Goal: Task Accomplishment & Management: Use online tool/utility

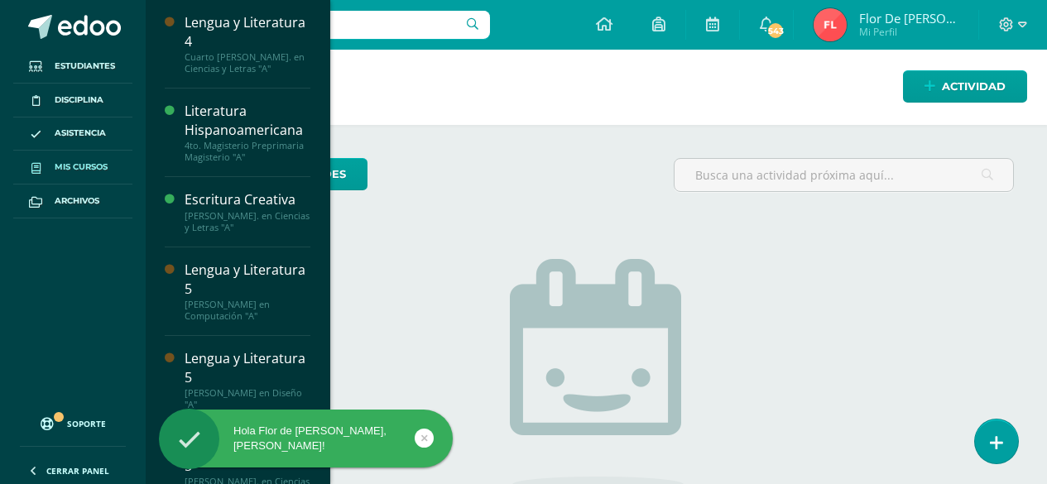
click at [109, 162] on link "Mis cursos" at bounding box center [72, 168] width 119 height 34
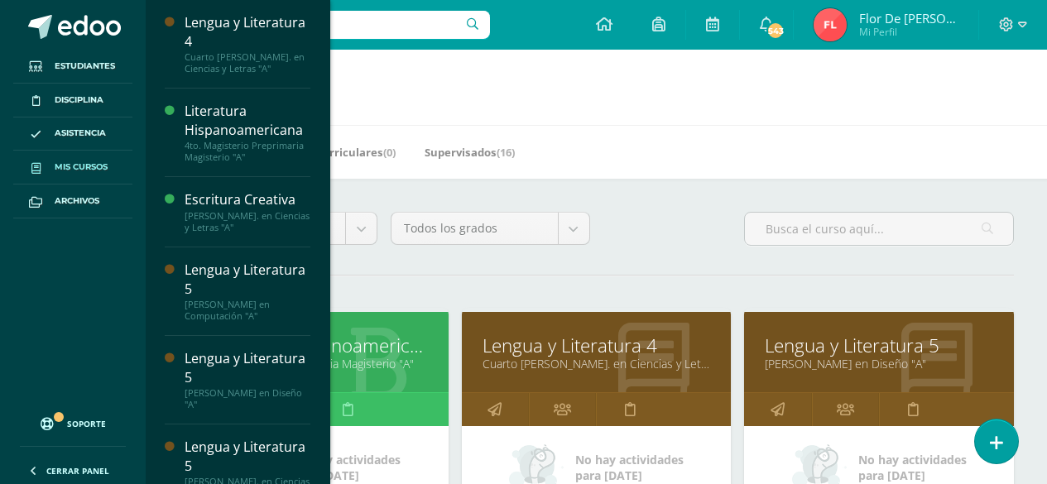
click at [588, 344] on link "Lengua y Literatura 4" at bounding box center [596, 346] width 228 height 26
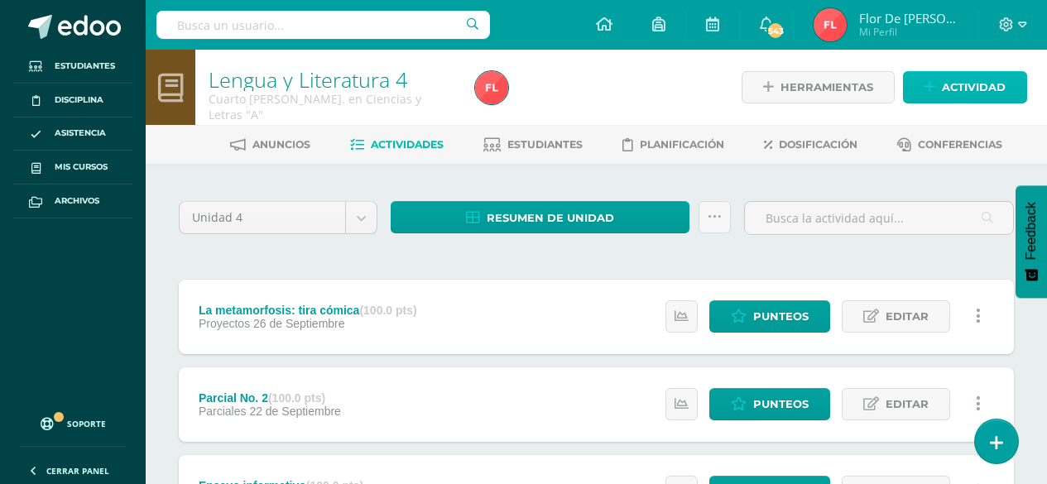
click at [964, 82] on span "Actividad" at bounding box center [974, 87] width 64 height 31
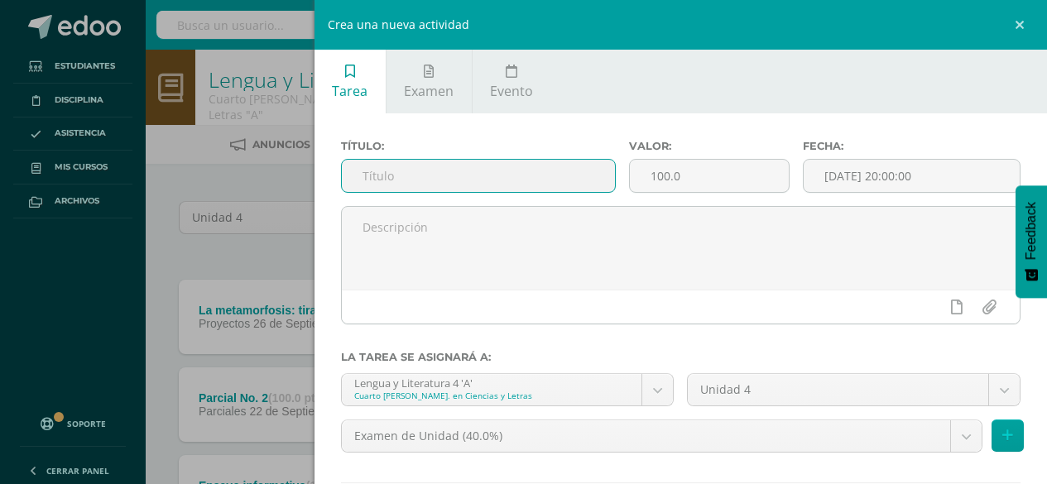
click at [494, 187] on input "text" at bounding box center [479, 176] width 274 height 32
type input "Indicador de logro"
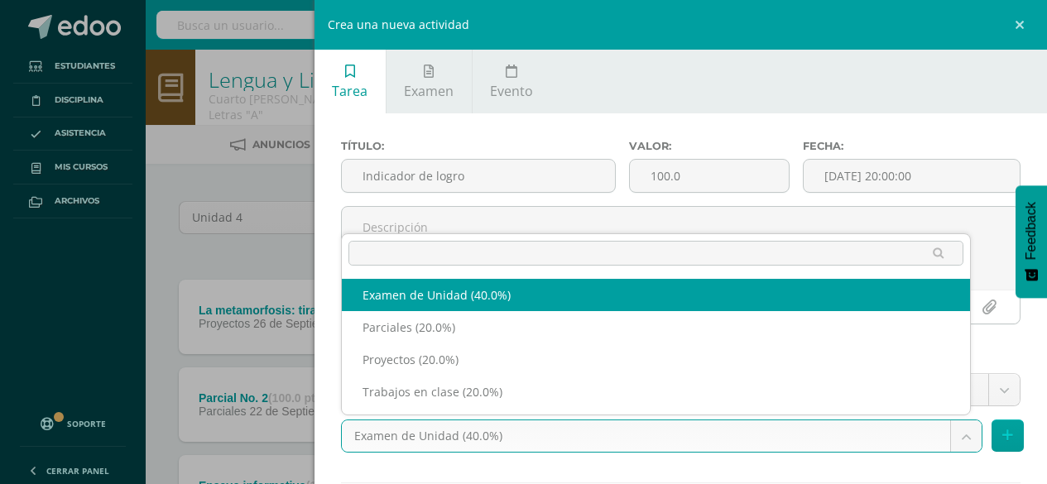
select select "205944"
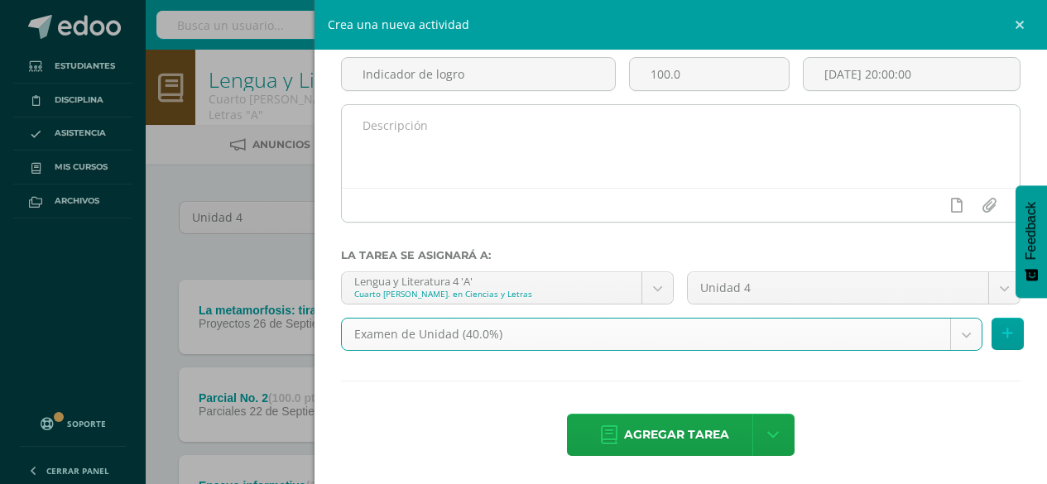
scroll to position [103, 0]
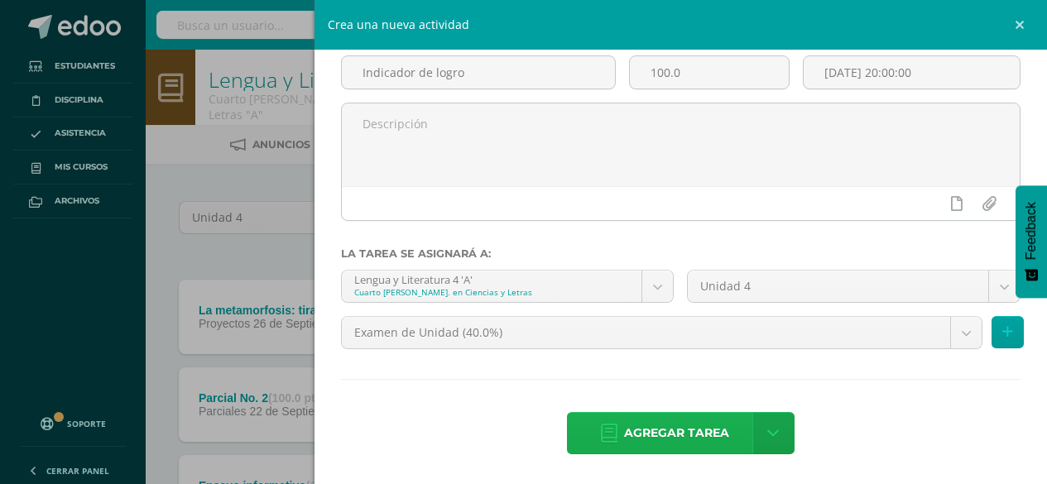
click at [669, 429] on span "Agregar tarea" at bounding box center [676, 433] width 105 height 41
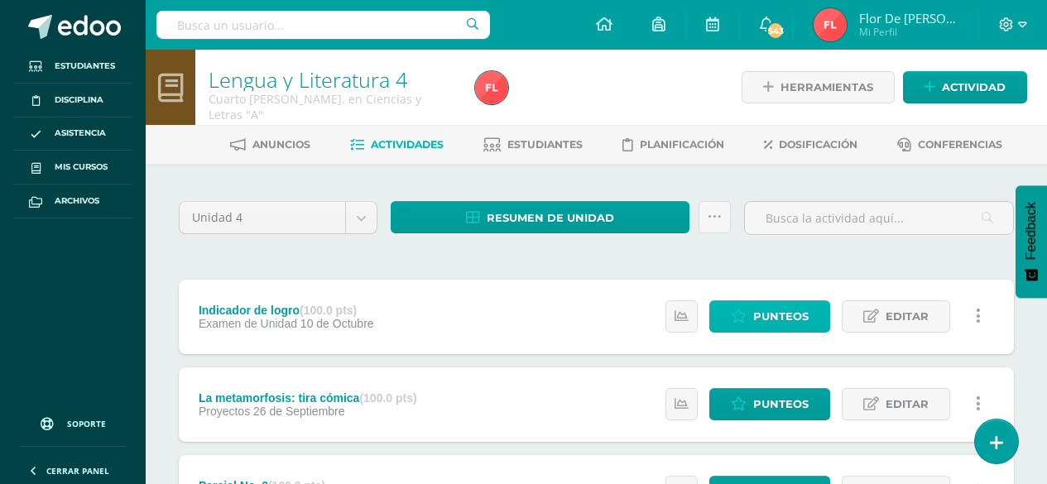
click at [778, 316] on span "Punteos" at bounding box center [780, 316] width 55 height 31
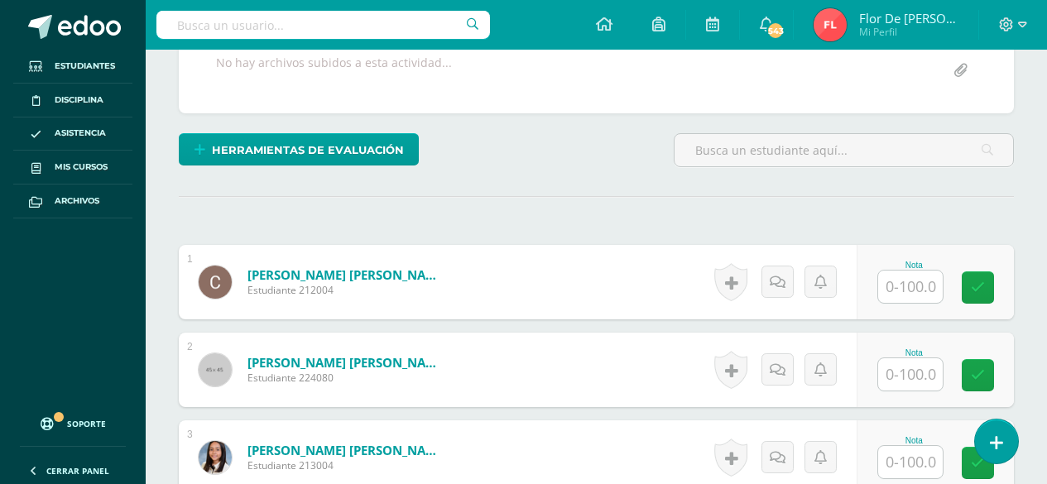
scroll to position [331, 0]
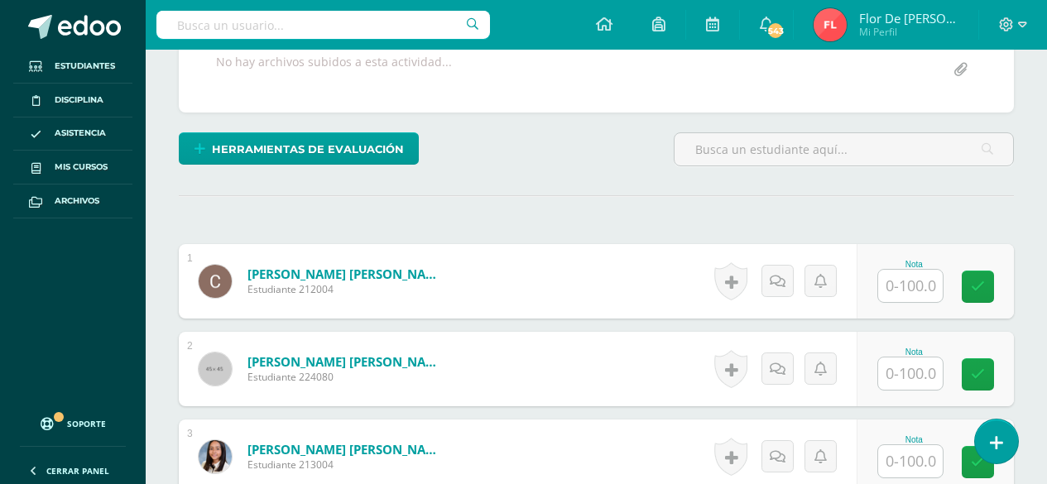
click at [927, 287] on input "text" at bounding box center [910, 286] width 65 height 32
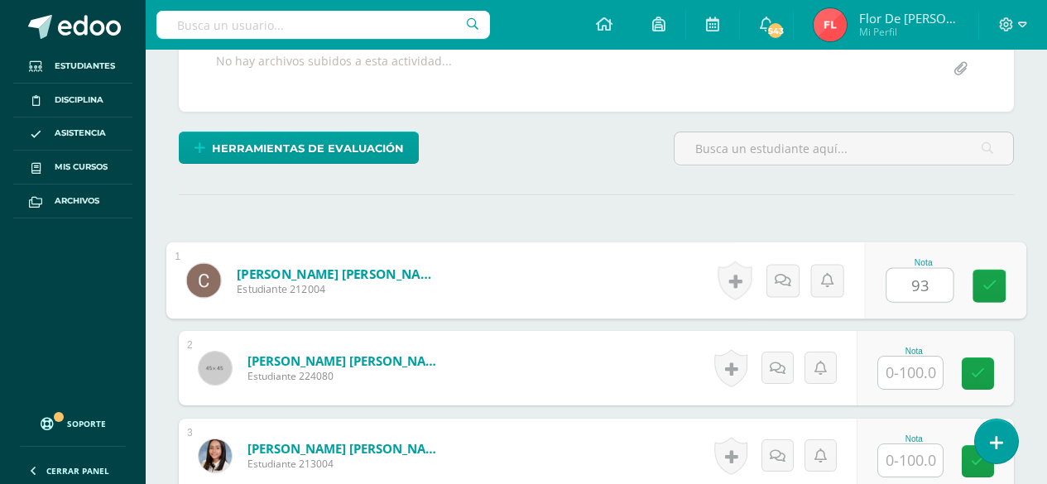
scroll to position [333, 0]
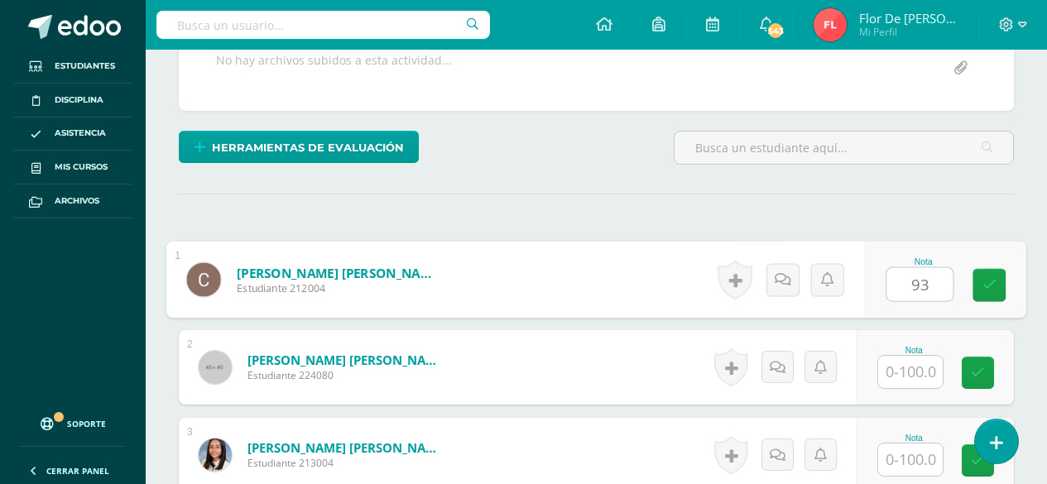
type input "93"
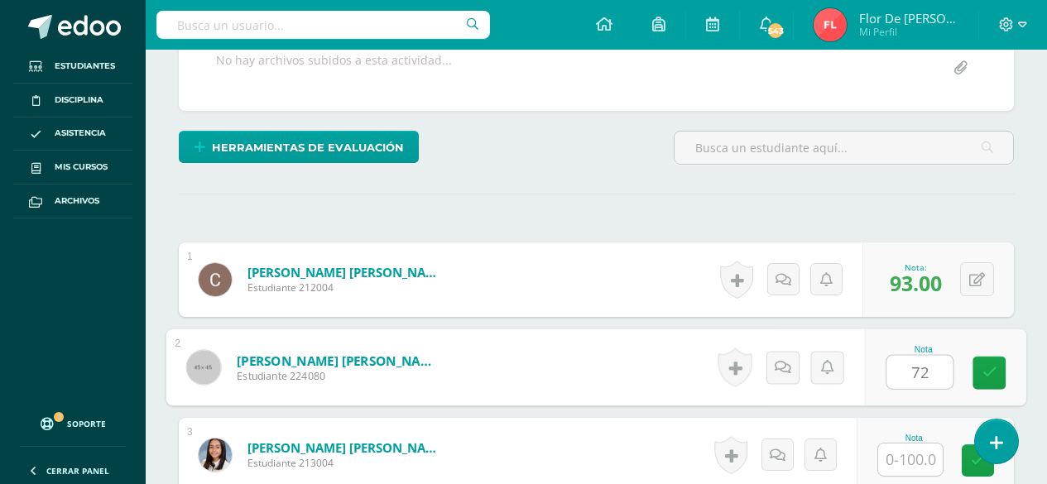
type input "72"
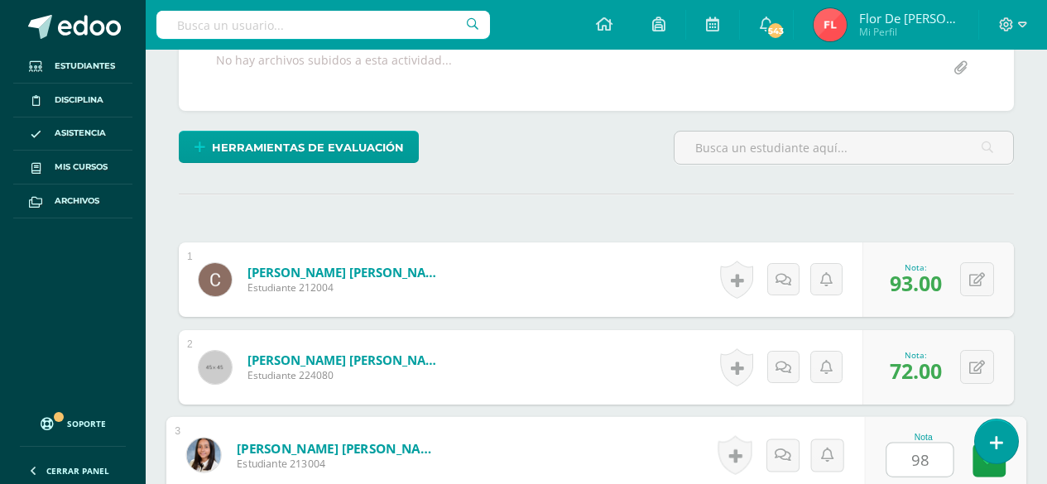
type input "98"
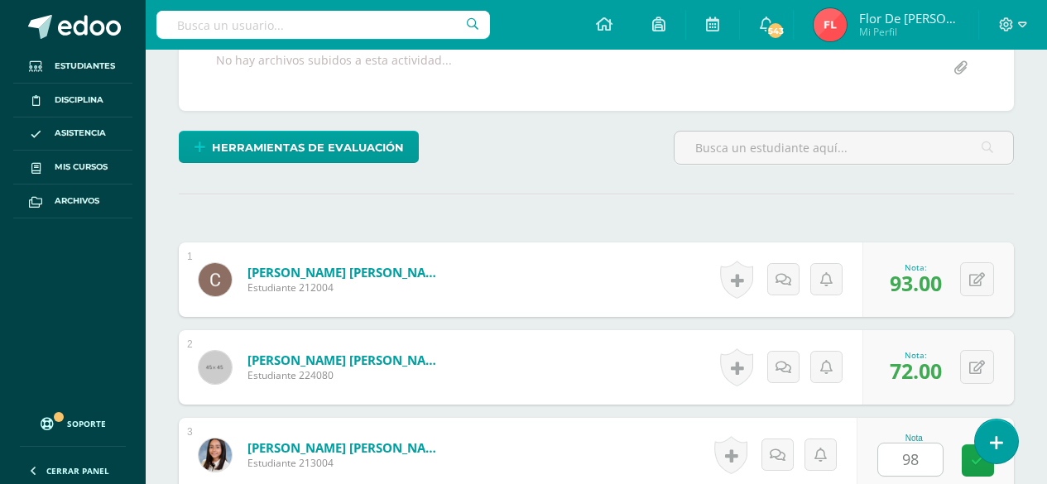
scroll to position [638, 0]
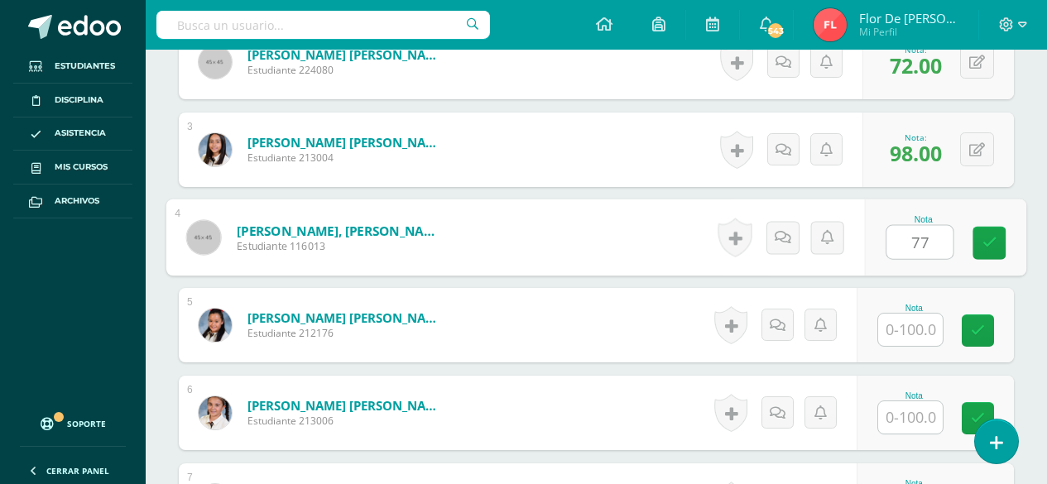
type input "77"
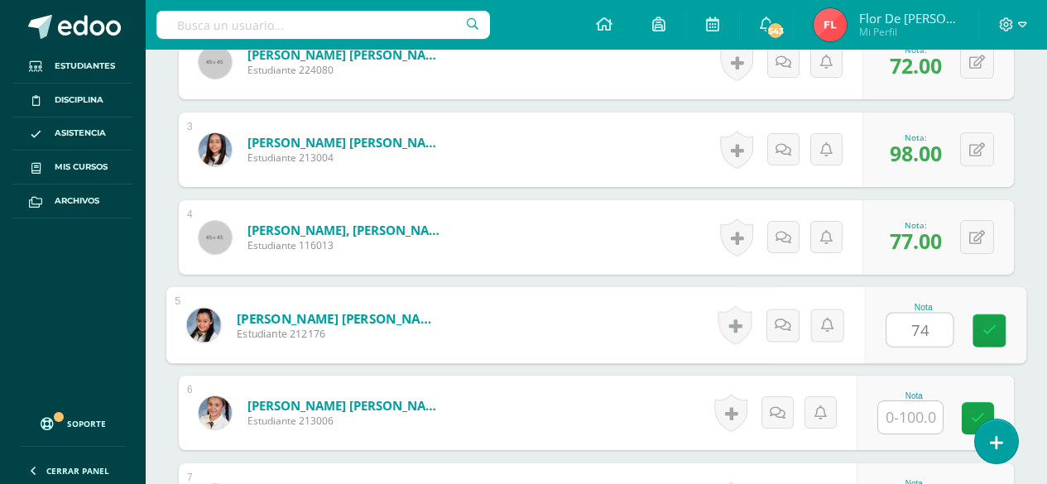
type input "74"
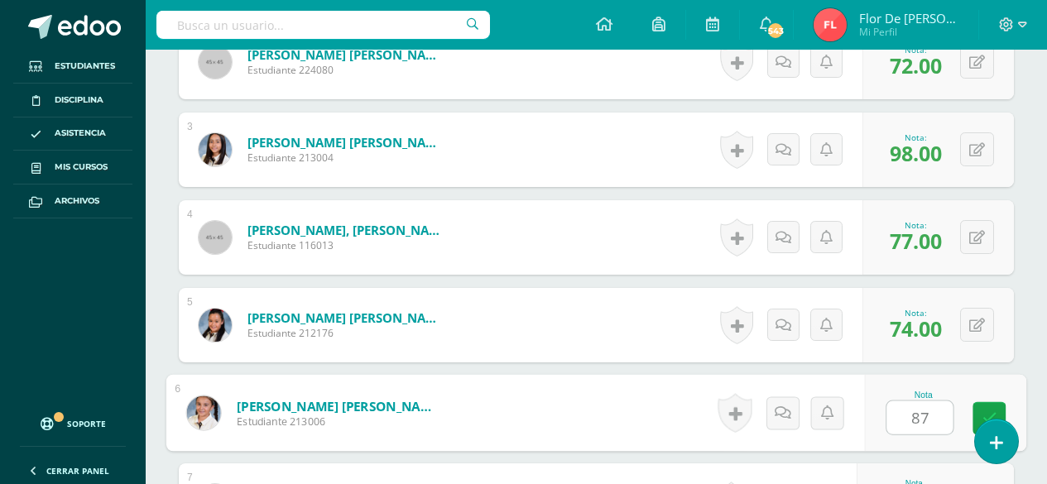
type input "87"
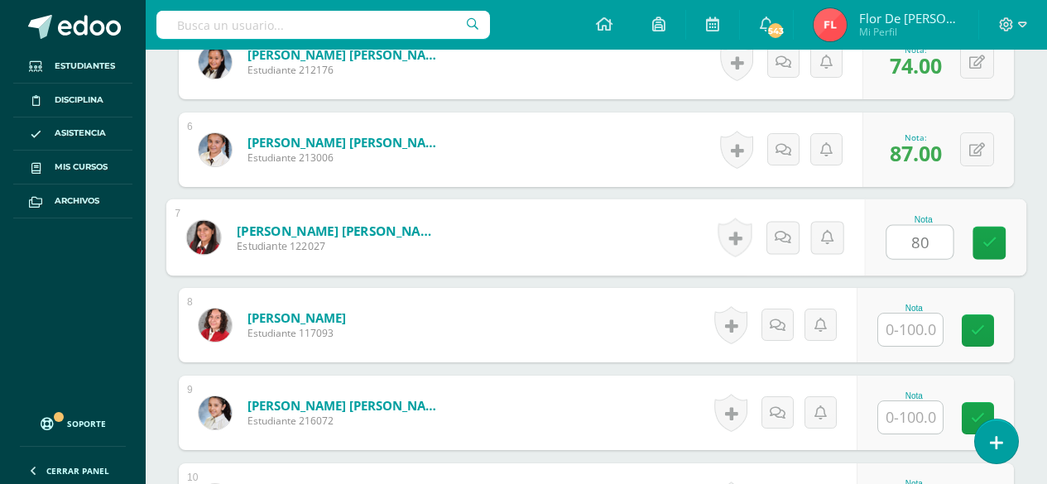
type input "80"
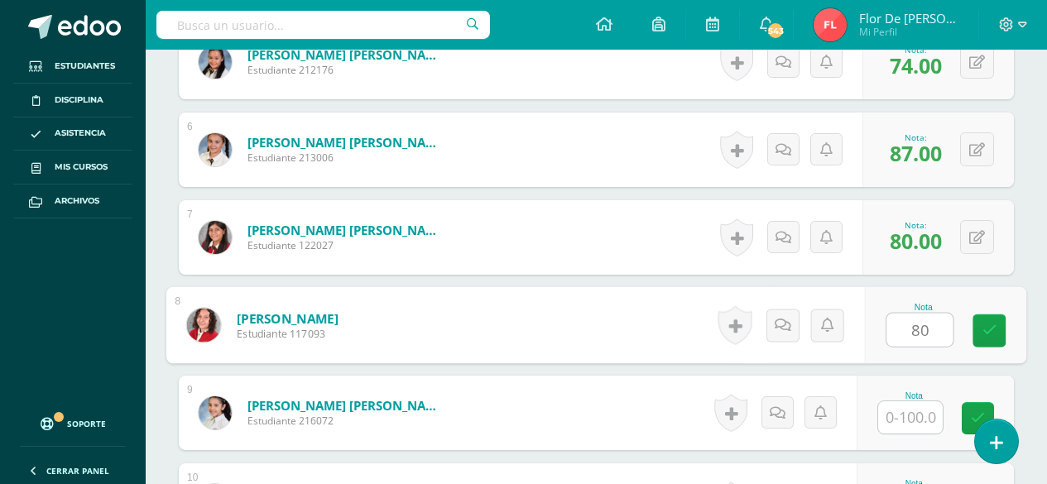
type input "80"
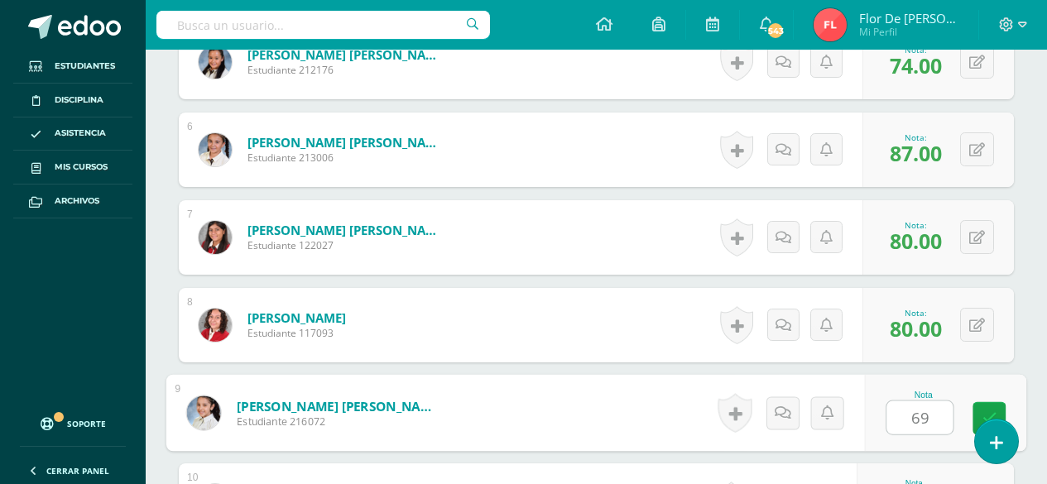
type input "69"
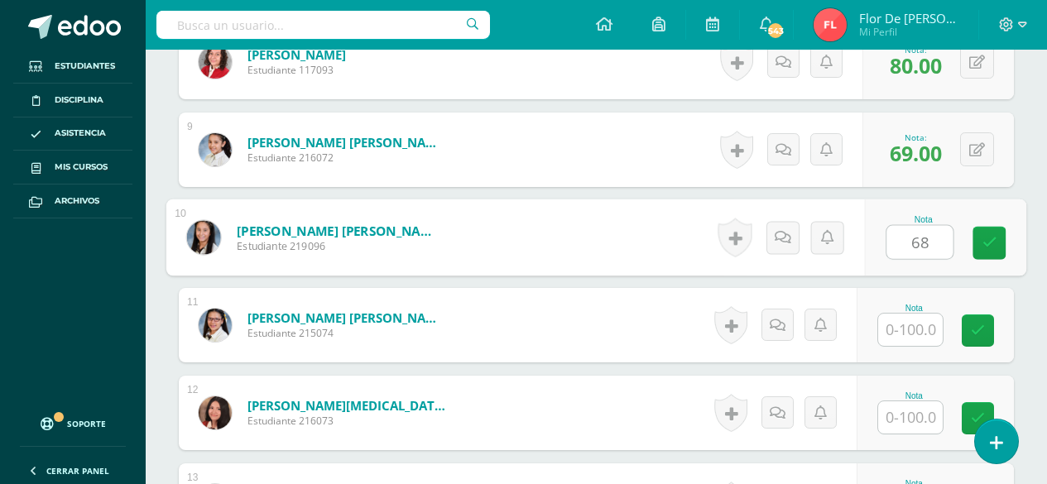
type input "68"
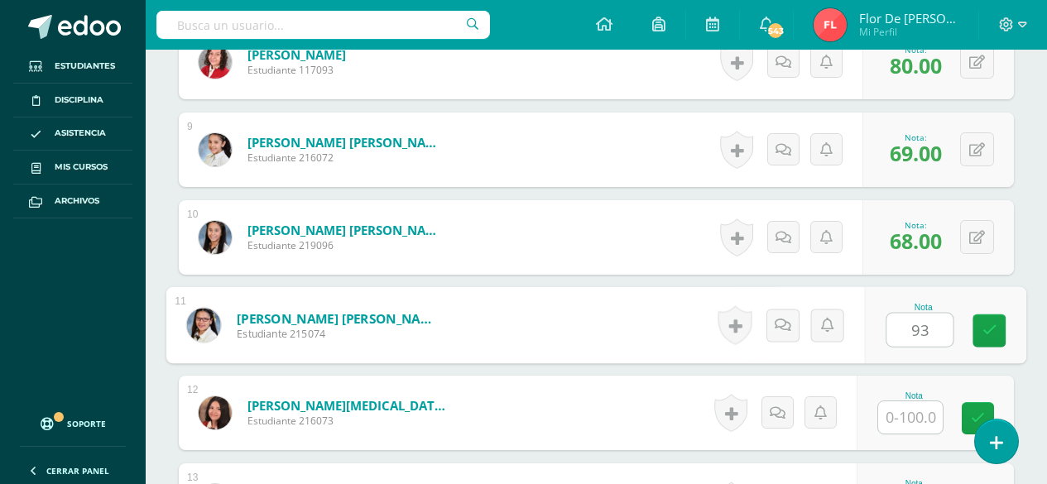
type input "93"
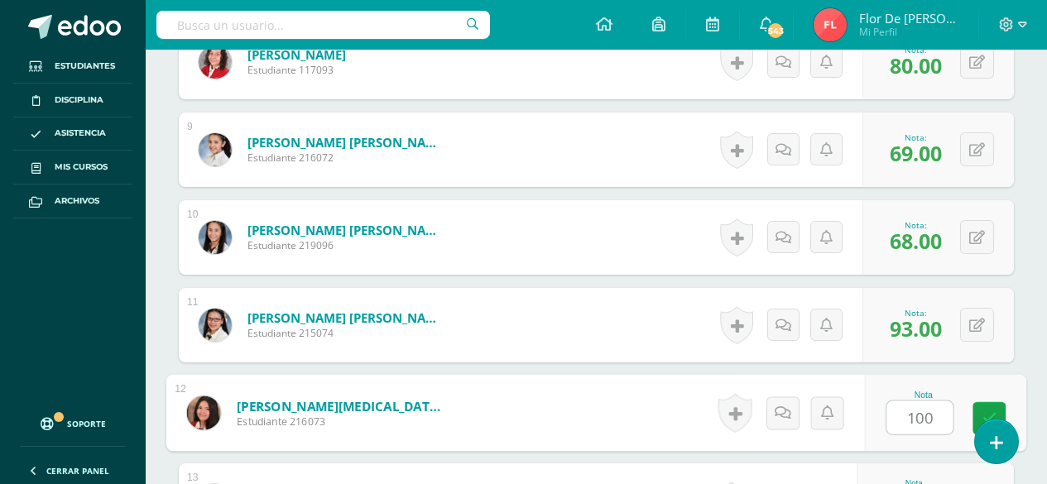
type input "100"
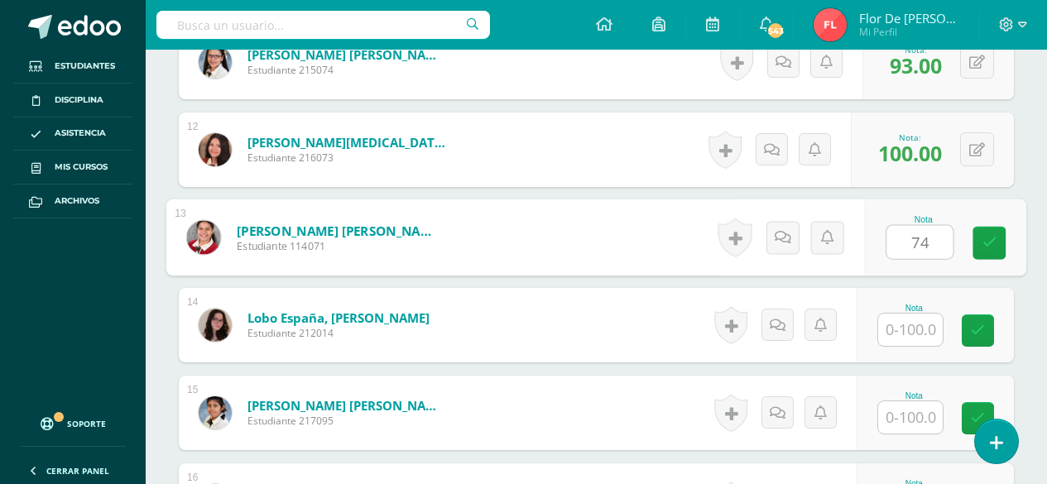
type input "74"
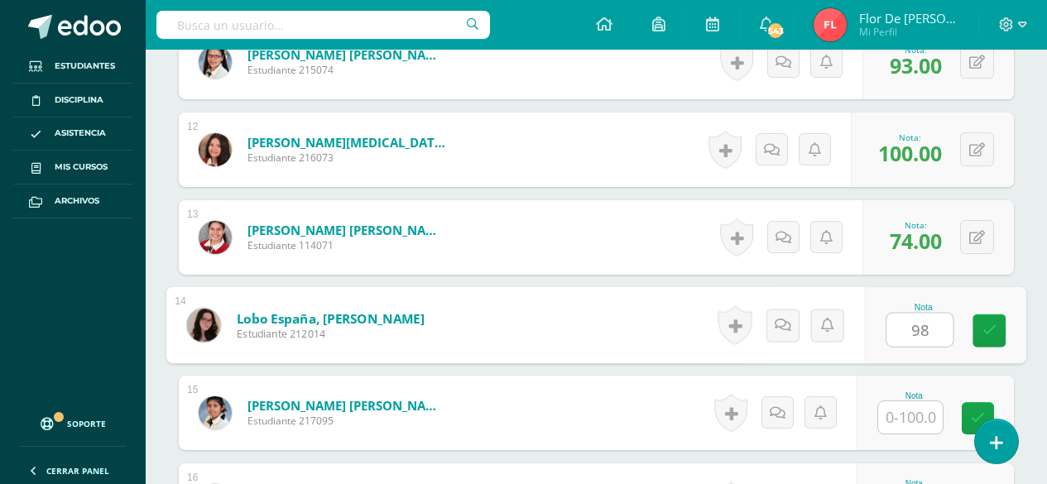
type input "98"
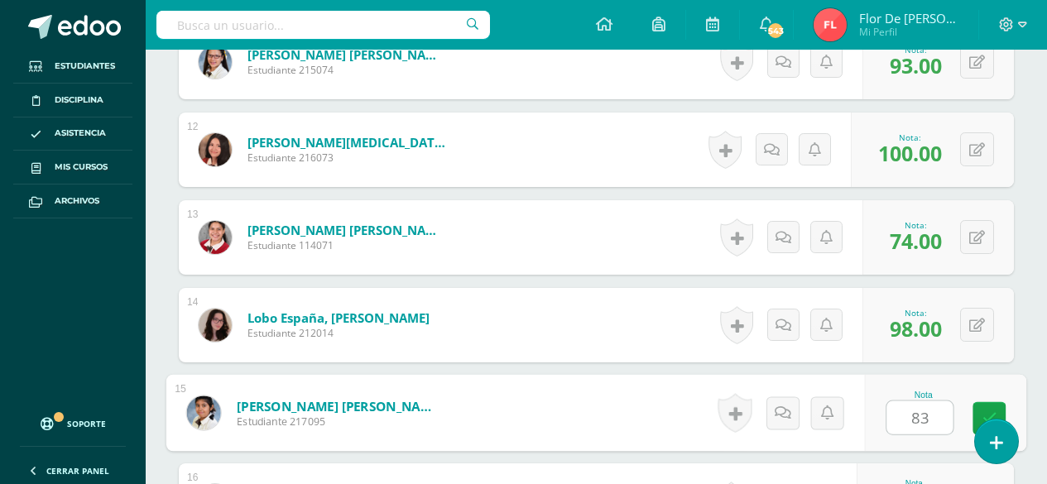
type input "83"
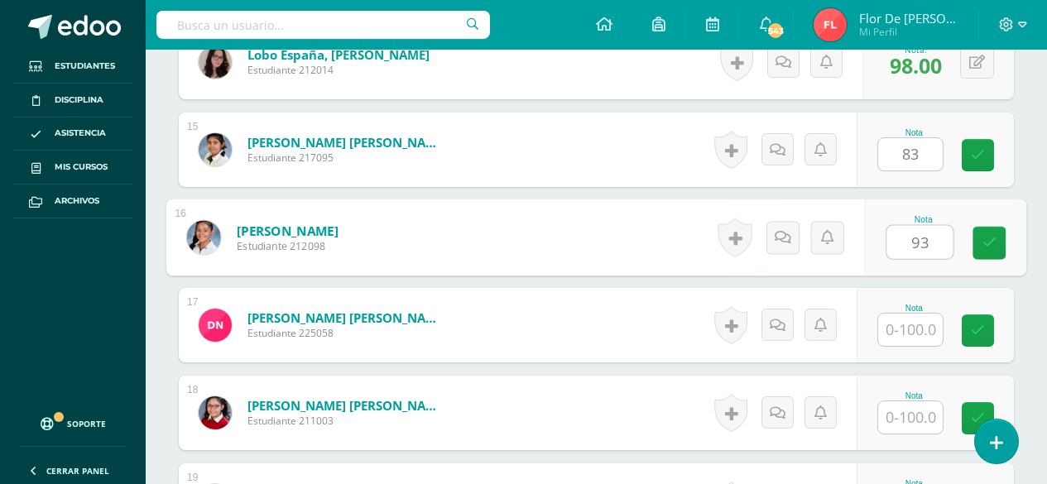
type input "93"
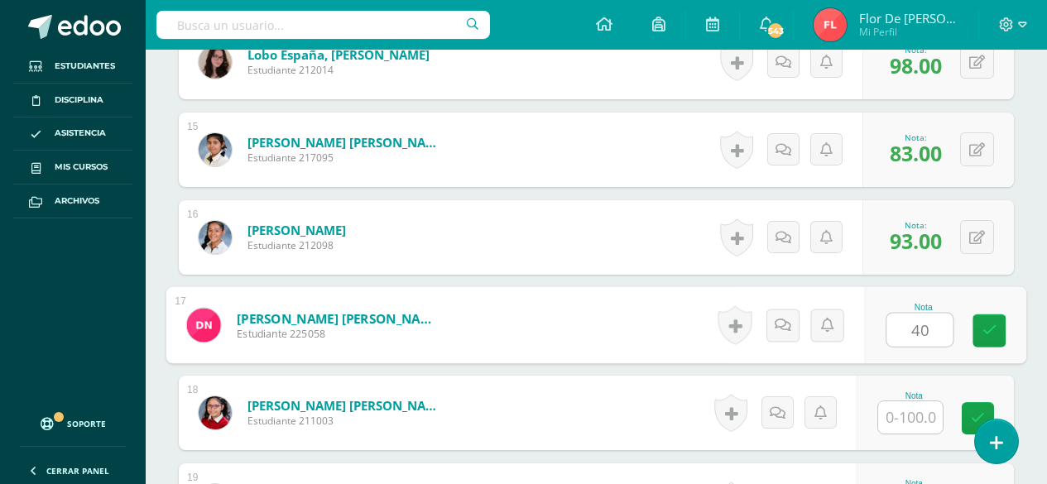
type input "40"
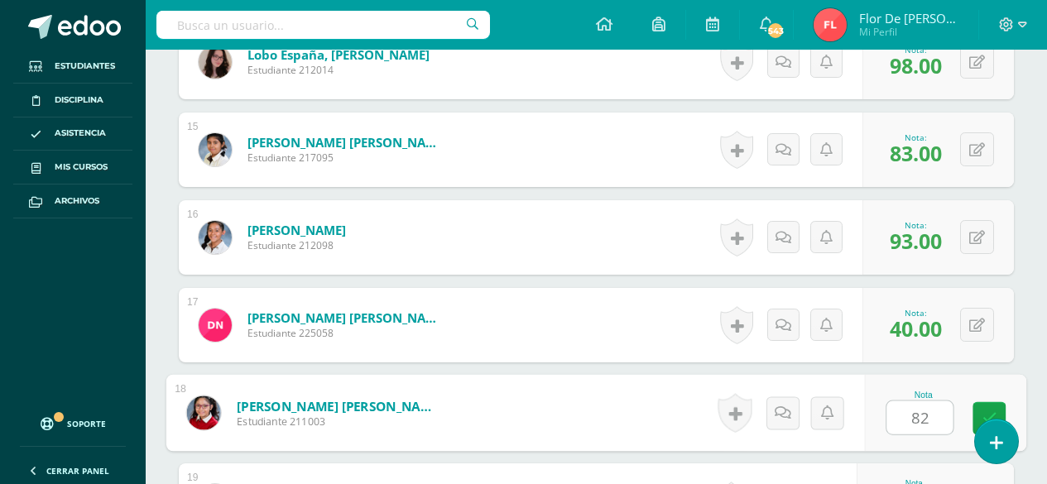
type input "82"
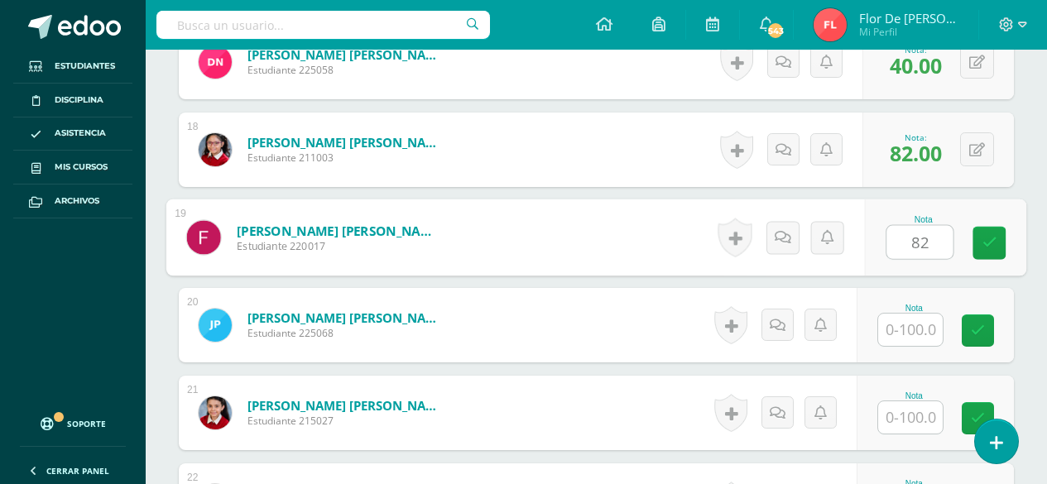
type input "82"
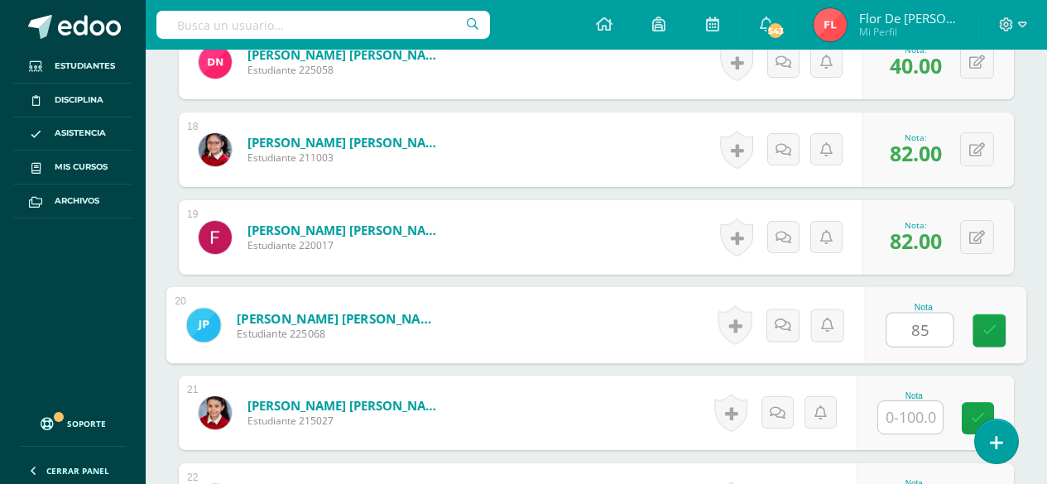
type input "85"
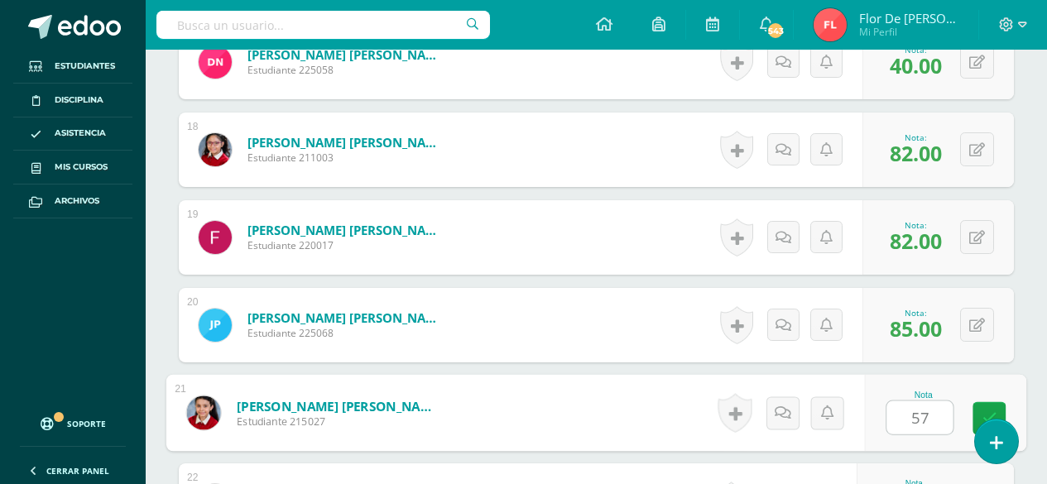
type input "57"
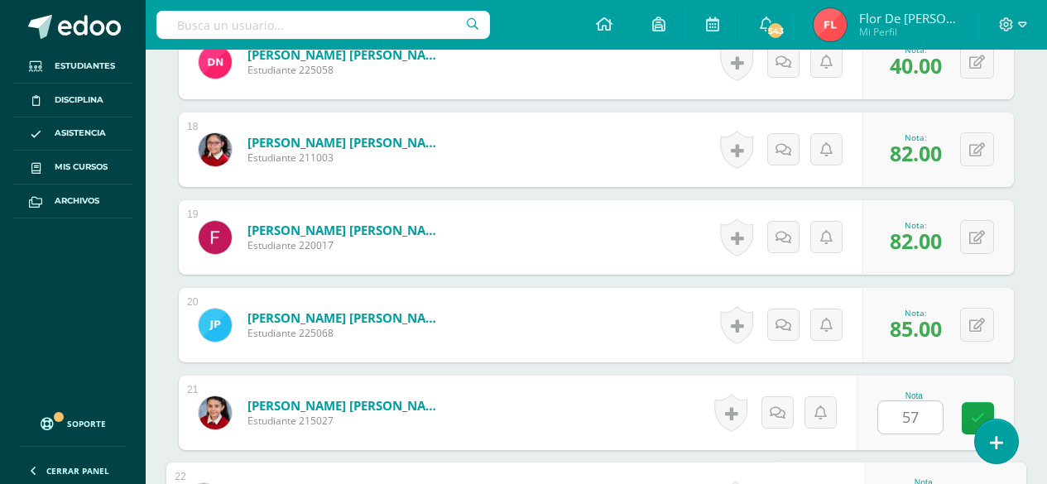
scroll to position [2217, 0]
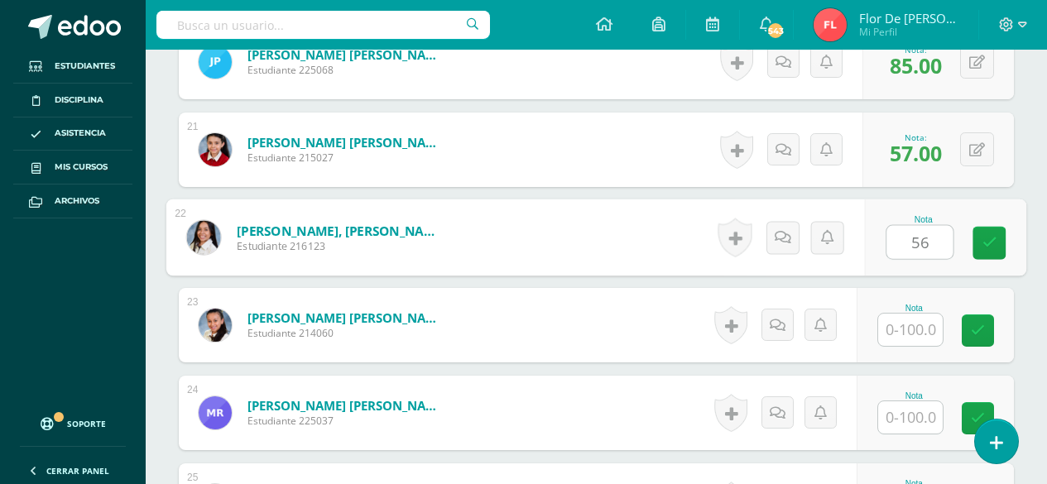
type input "56"
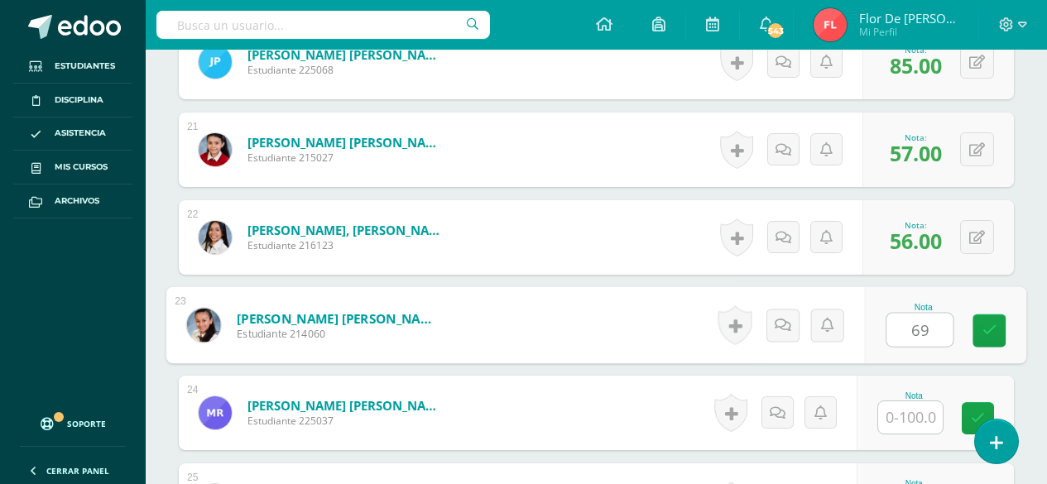
type input "69"
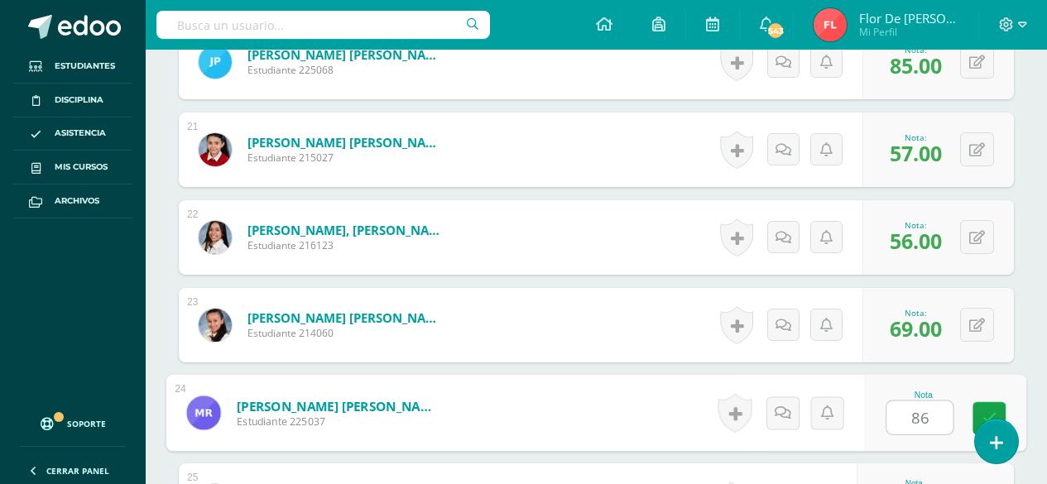
type input "86"
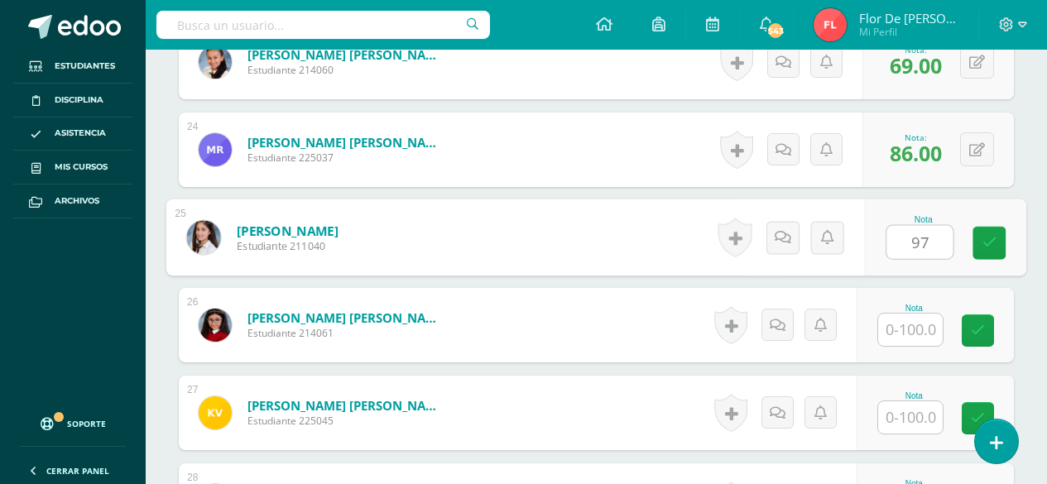
type input "97"
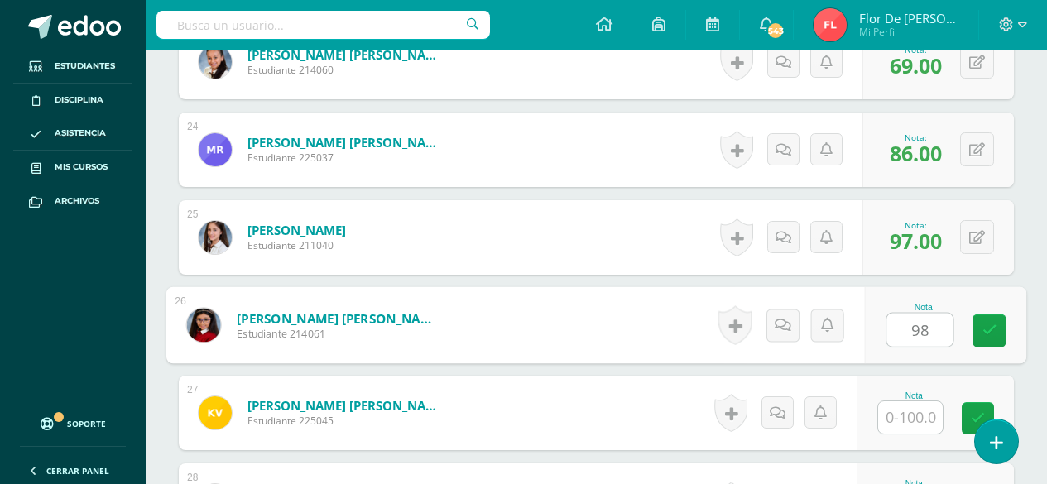
type input "98"
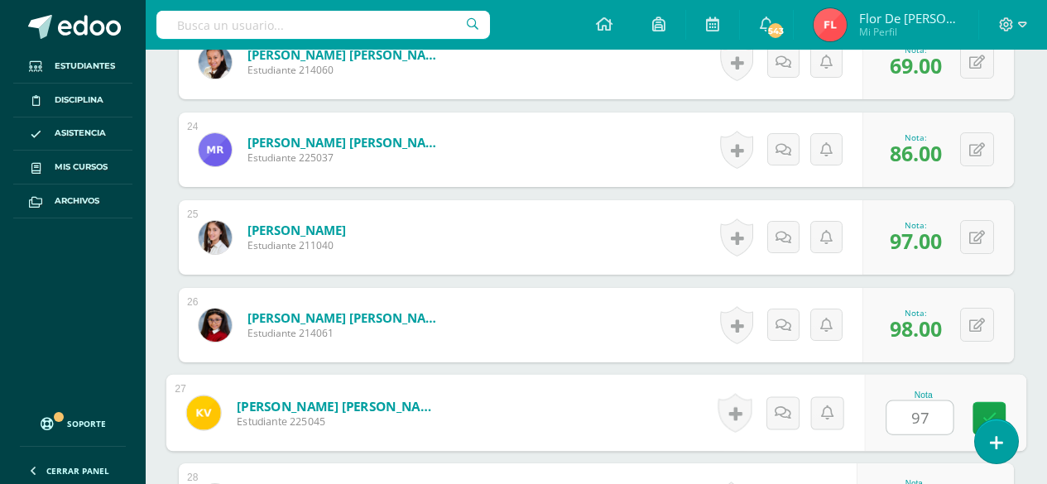
type input "97"
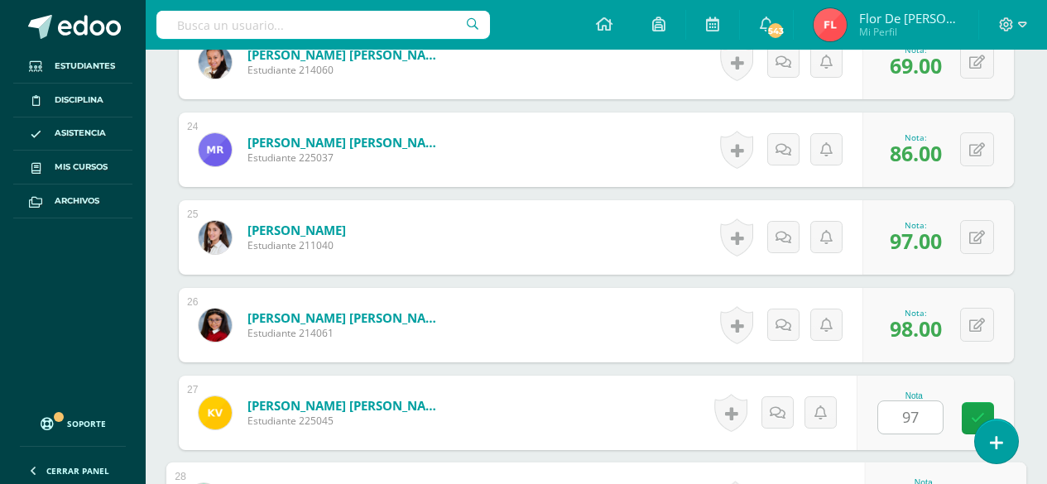
scroll to position [2723, 0]
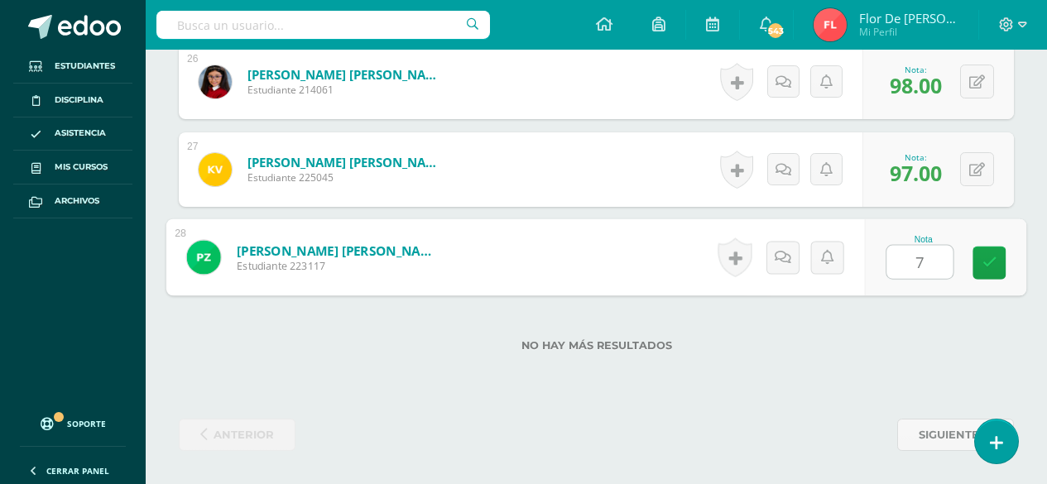
type input "76"
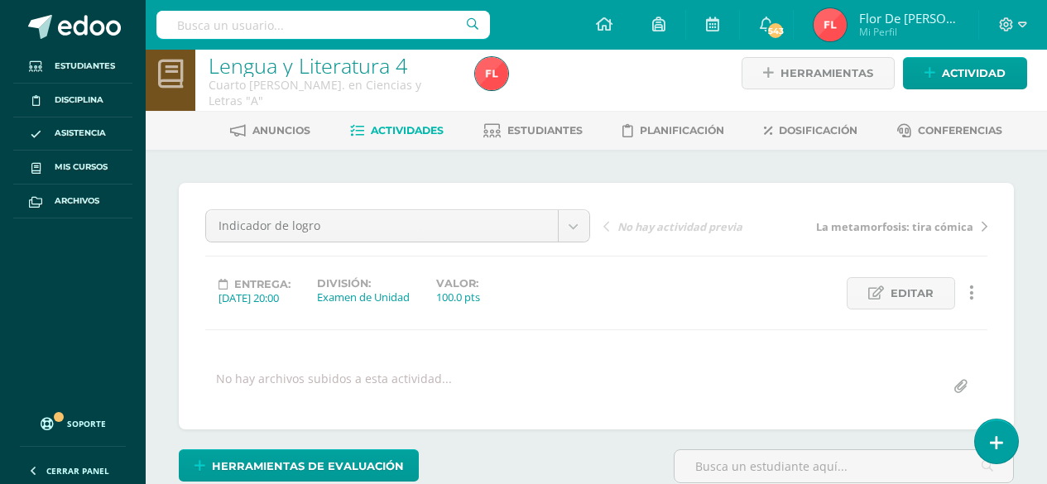
scroll to position [0, 0]
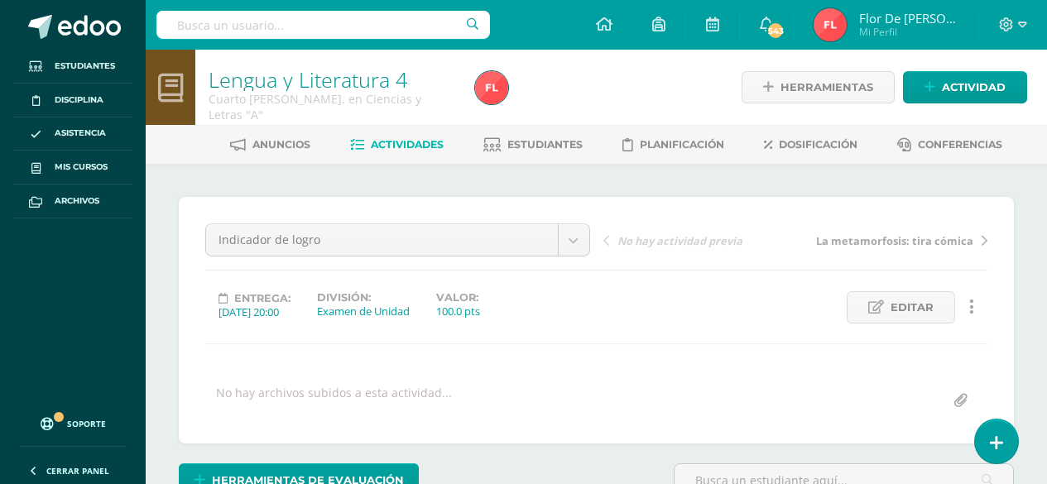
click at [407, 143] on span "Actividades" at bounding box center [407, 144] width 73 height 12
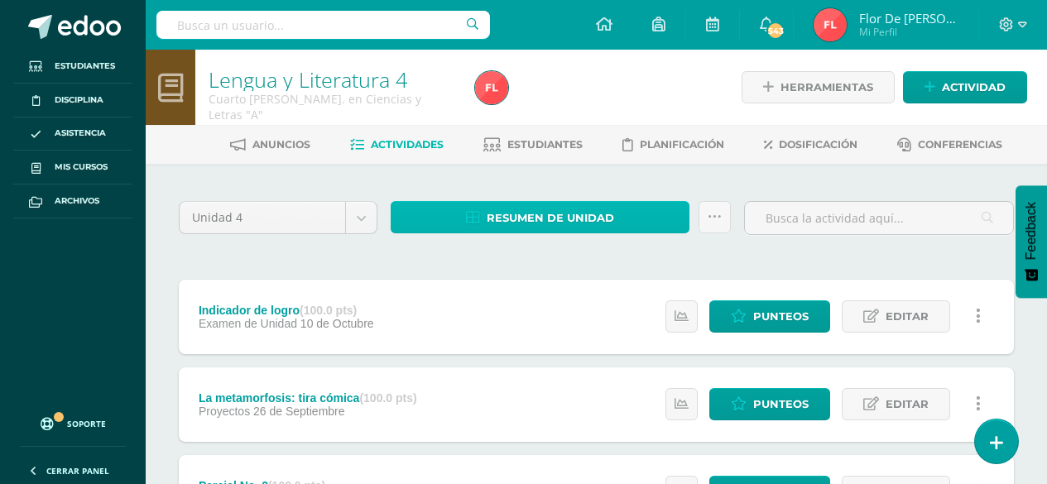
click at [569, 218] on span "Resumen de unidad" at bounding box center [550, 218] width 127 height 31
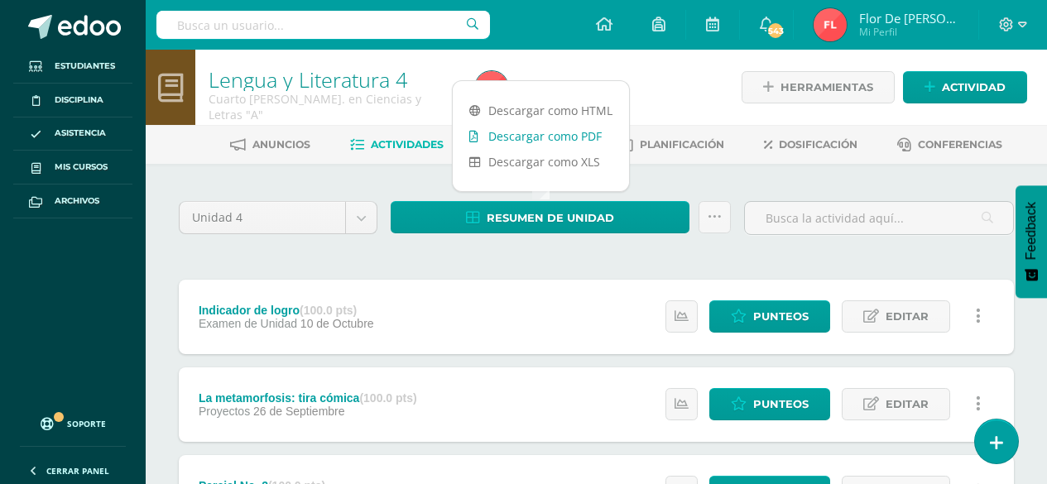
click at [555, 140] on link "Descargar como PDF" at bounding box center [541, 136] width 176 height 26
click at [1022, 25] on icon at bounding box center [1022, 24] width 9 height 15
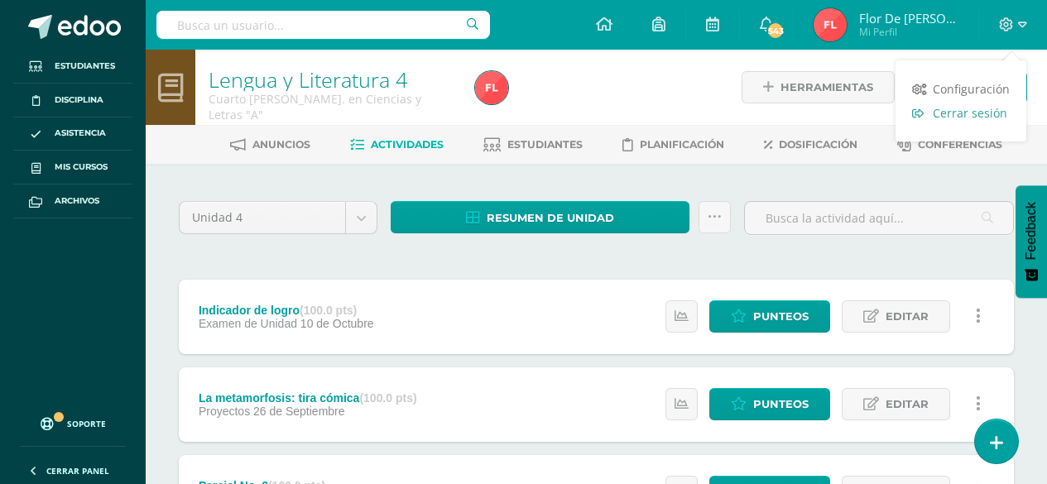
click at [990, 111] on span "Cerrar sesión" at bounding box center [970, 113] width 74 height 16
